Goal: Information Seeking & Learning: Understand process/instructions

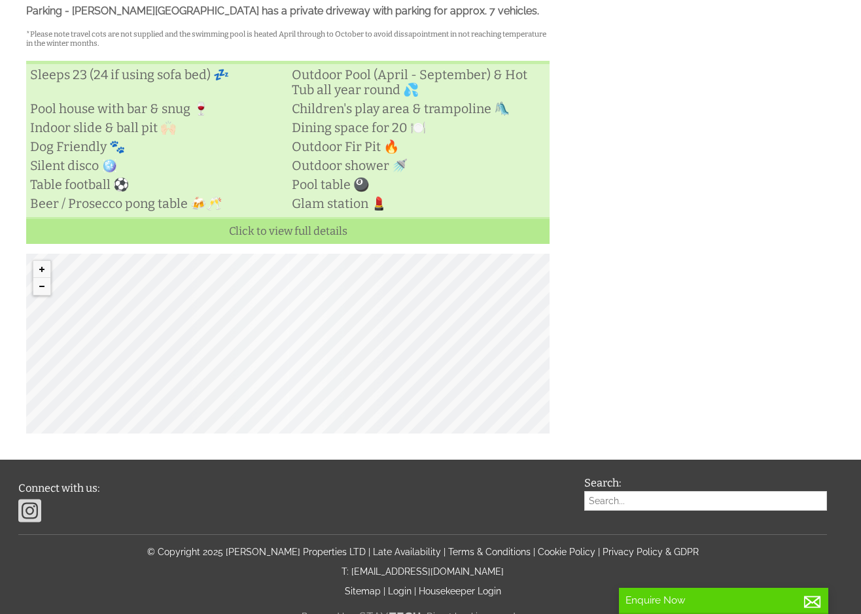
scroll to position [686, 0]
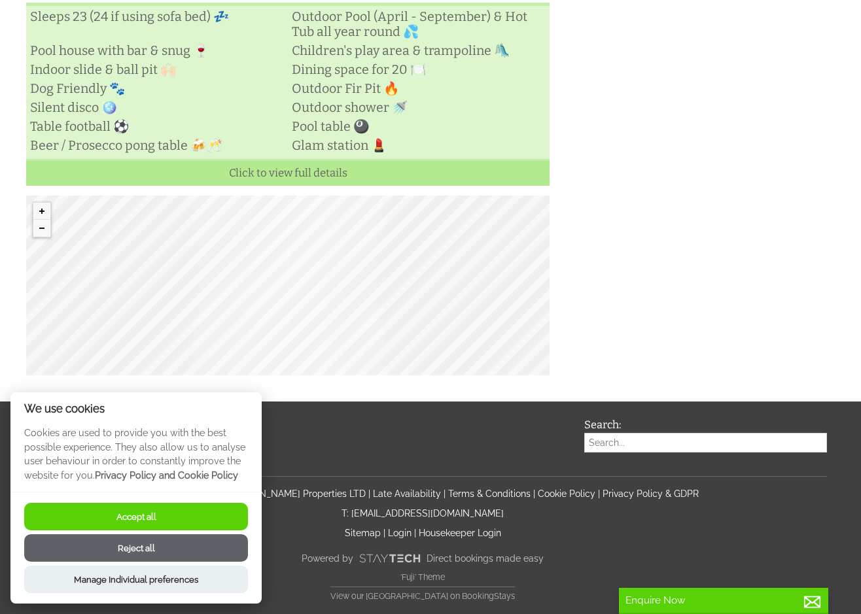
click at [167, 516] on button "Accept all" at bounding box center [136, 516] width 224 height 27
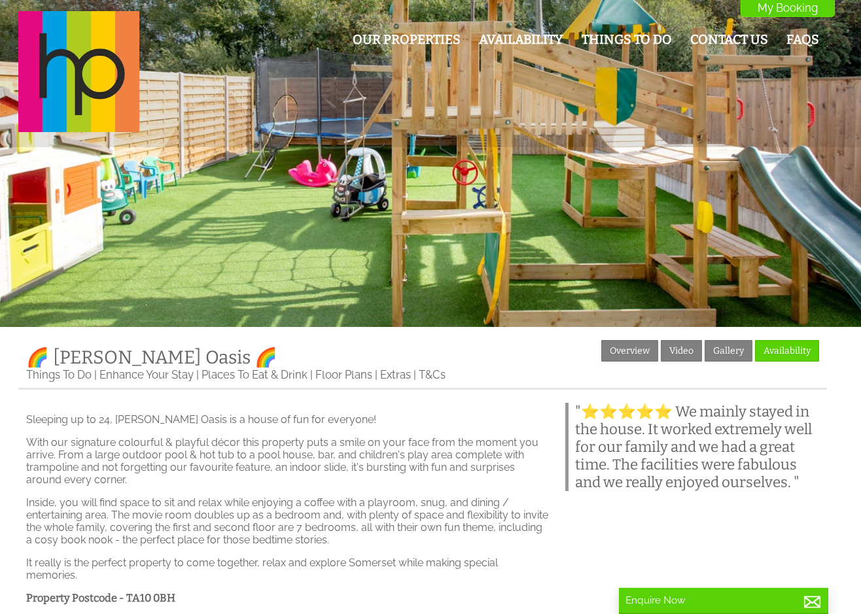
scroll to position [686, 0]
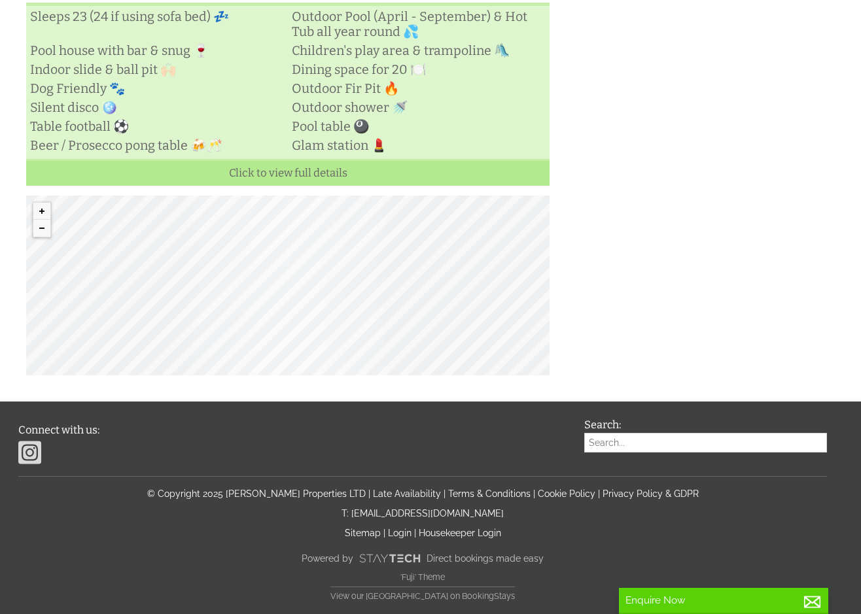
click at [243, 532] on p "Sitemap | Login | Housekeeper Login" at bounding box center [422, 533] width 809 height 10
click at [611, 495] on link "Privacy Policy & GDPR" at bounding box center [651, 494] width 96 height 10
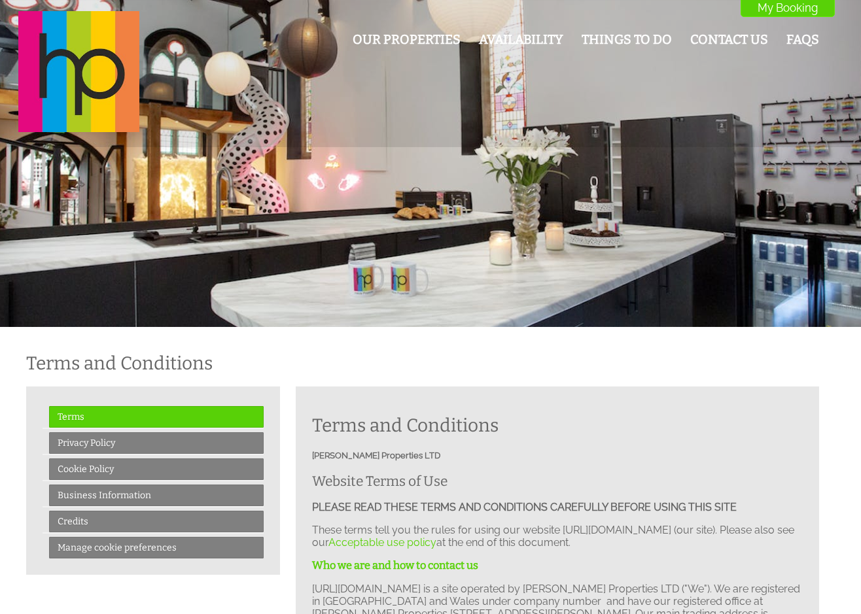
scroll to position [5640, 0]
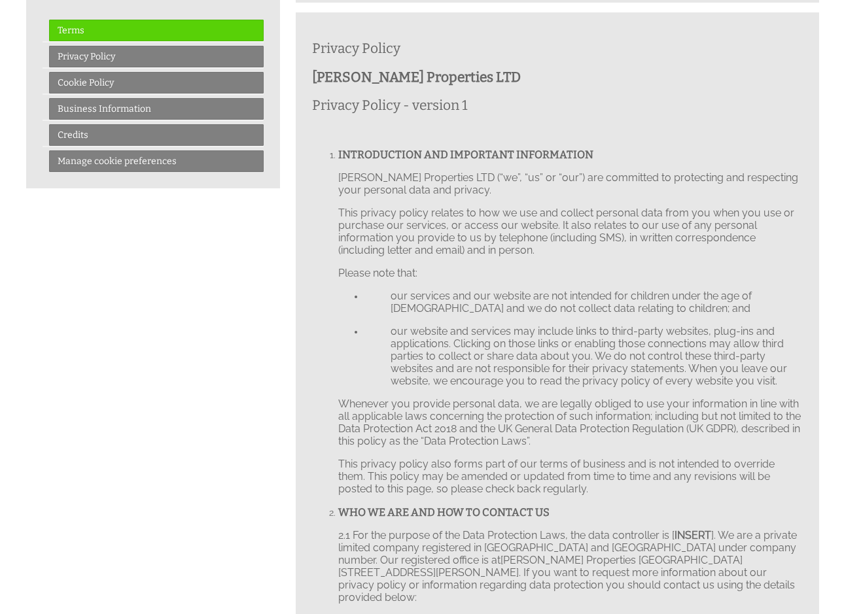
drag, startPoint x: 735, startPoint y: 97, endPoint x: 505, endPoint y: 107, distance: 229.8
click at [735, 97] on h2 "Privacy Policy - version 1" at bounding box center [557, 105] width 491 height 17
drag, startPoint x: 461, startPoint y: 61, endPoint x: 309, endPoint y: 68, distance: 152.0
copy strong "[PERSON_NAME] Properties LTD"
